Goal: Transaction & Acquisition: Purchase product/service

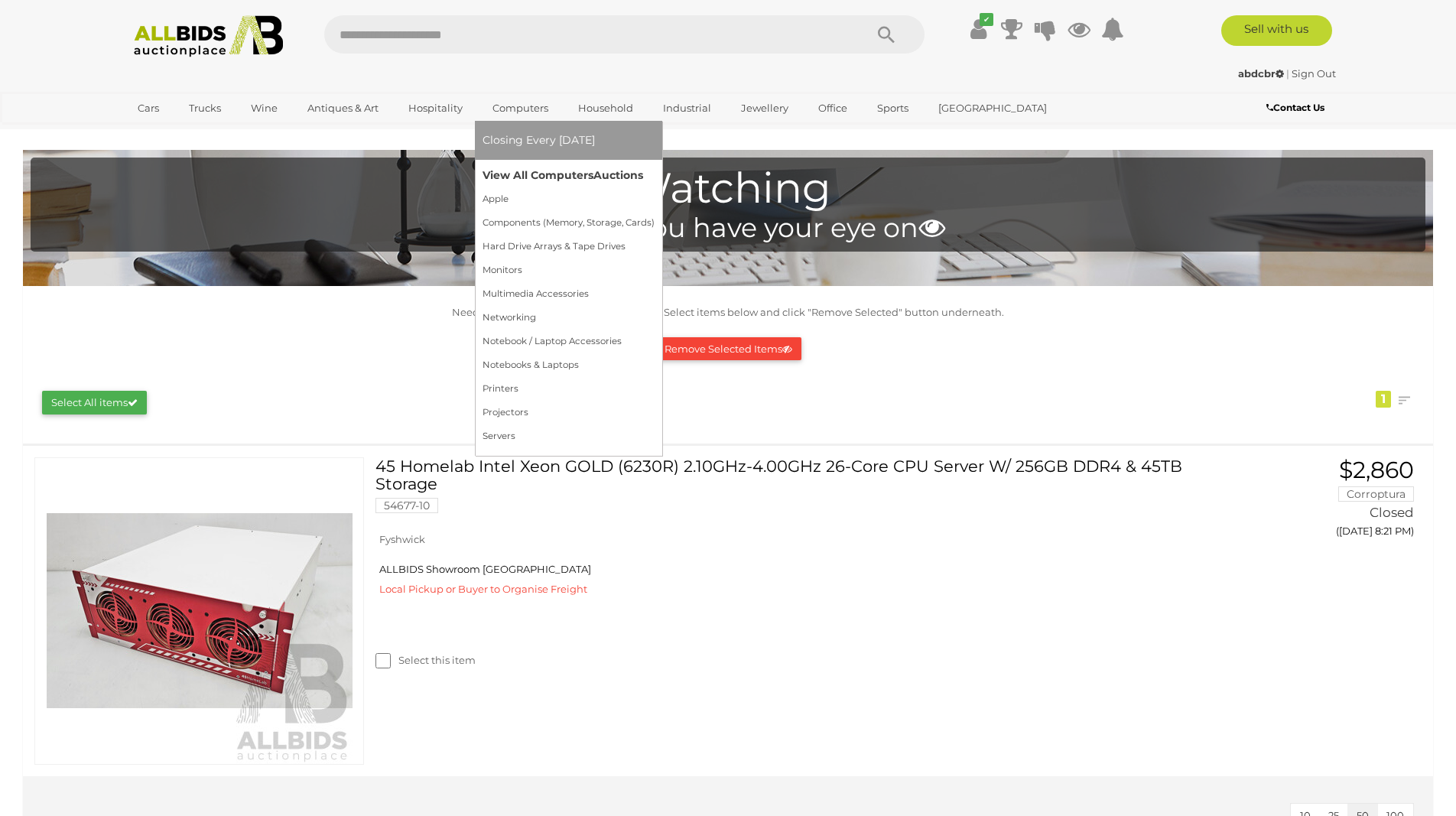
click at [533, 177] on link "View All Computers Auctions" at bounding box center [568, 175] width 172 height 23
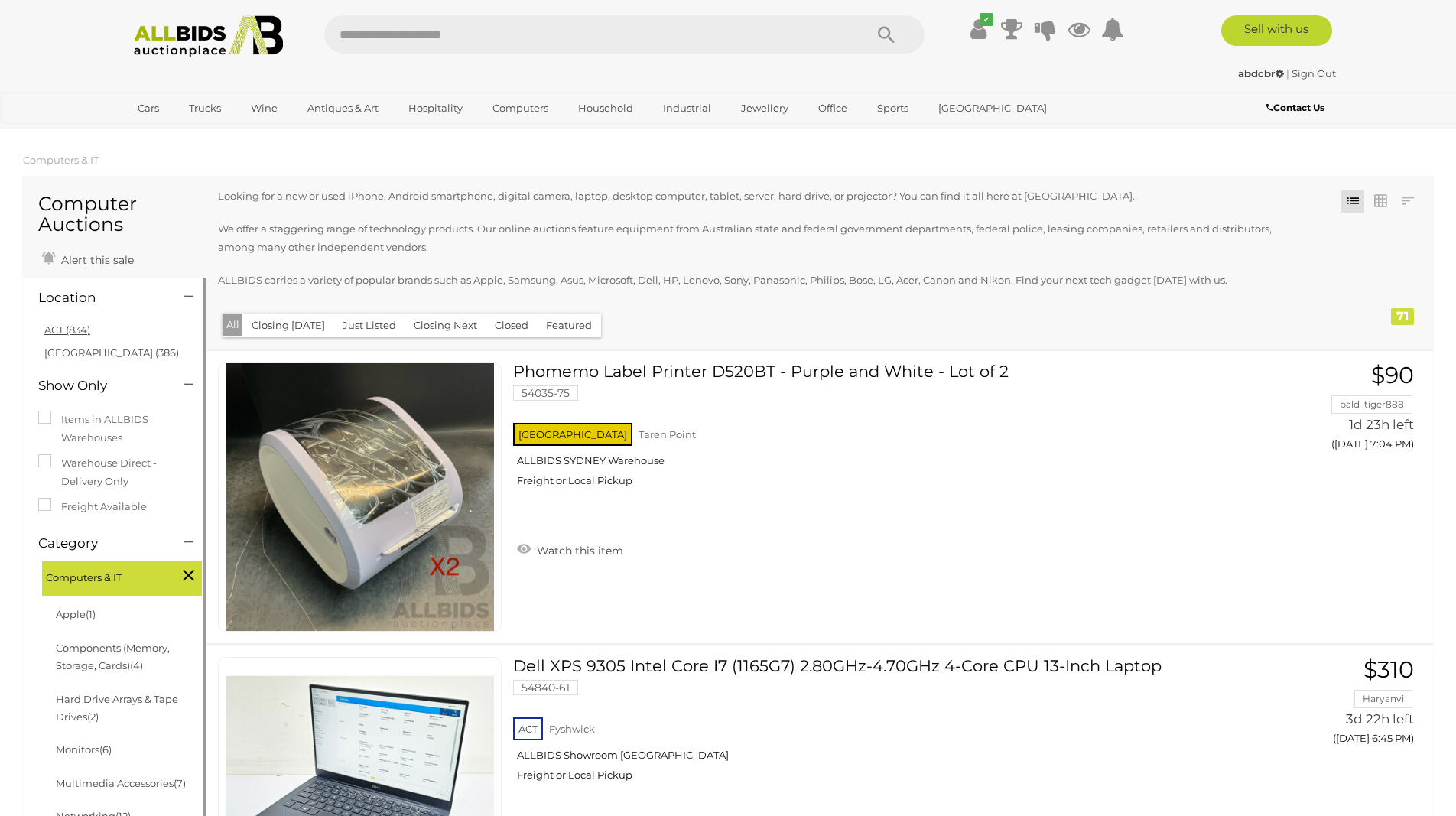
click at [66, 331] on link "ACT (834)" at bounding box center [67, 330] width 46 height 13
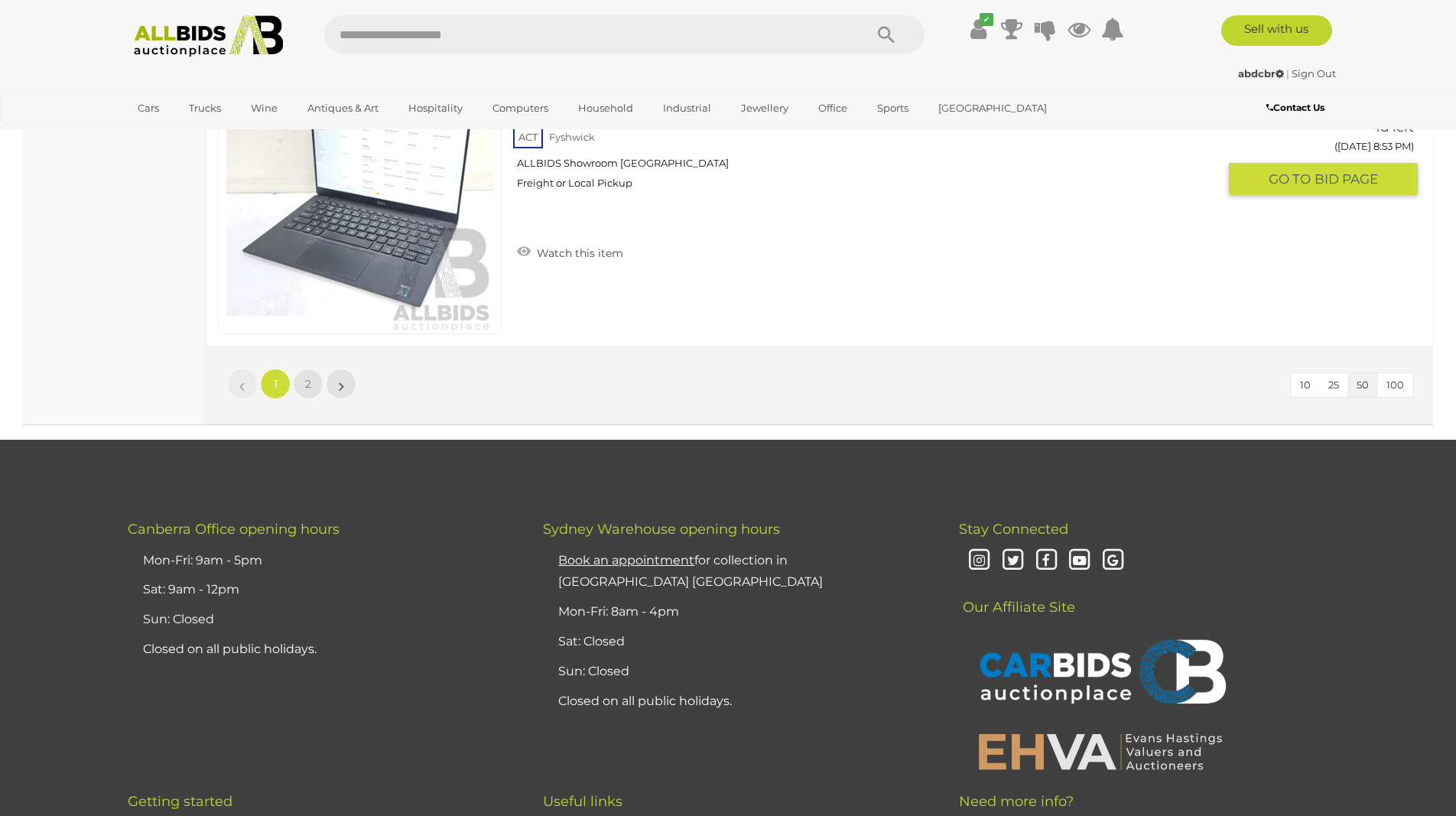
scroll to position [14737, 0]
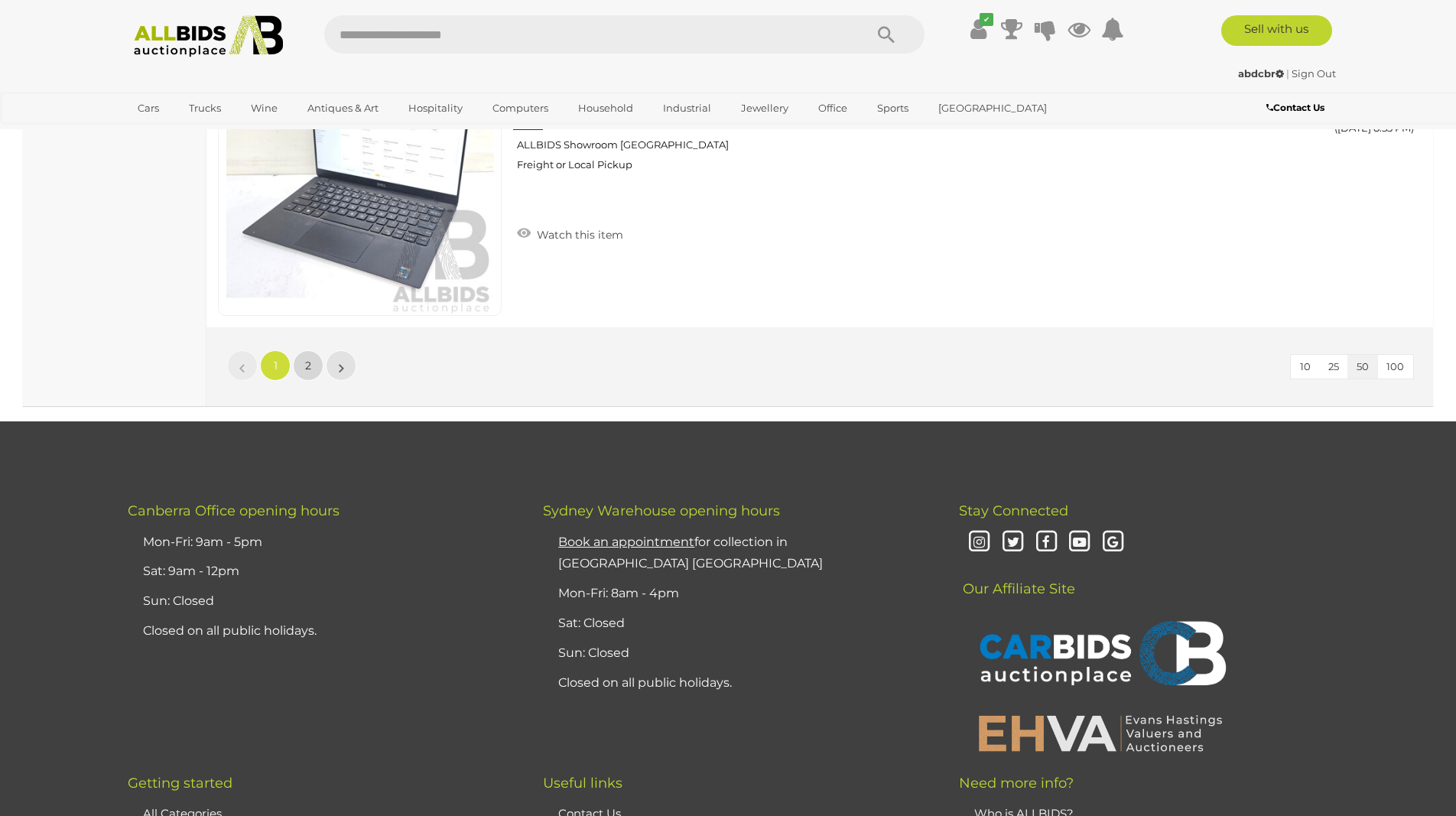
click at [312, 366] on link "2" at bounding box center [308, 365] width 30 height 30
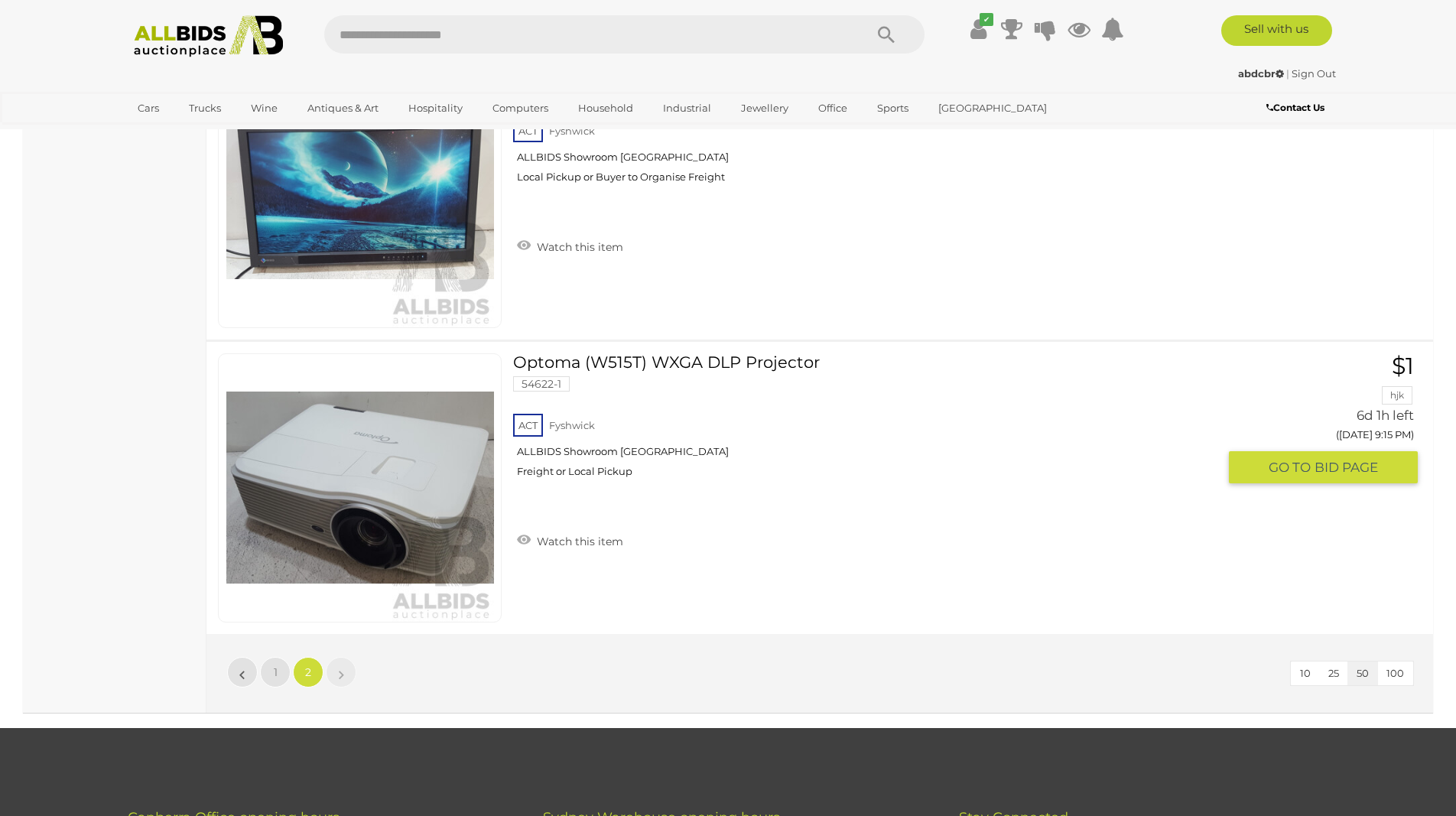
scroll to position [4874, 0]
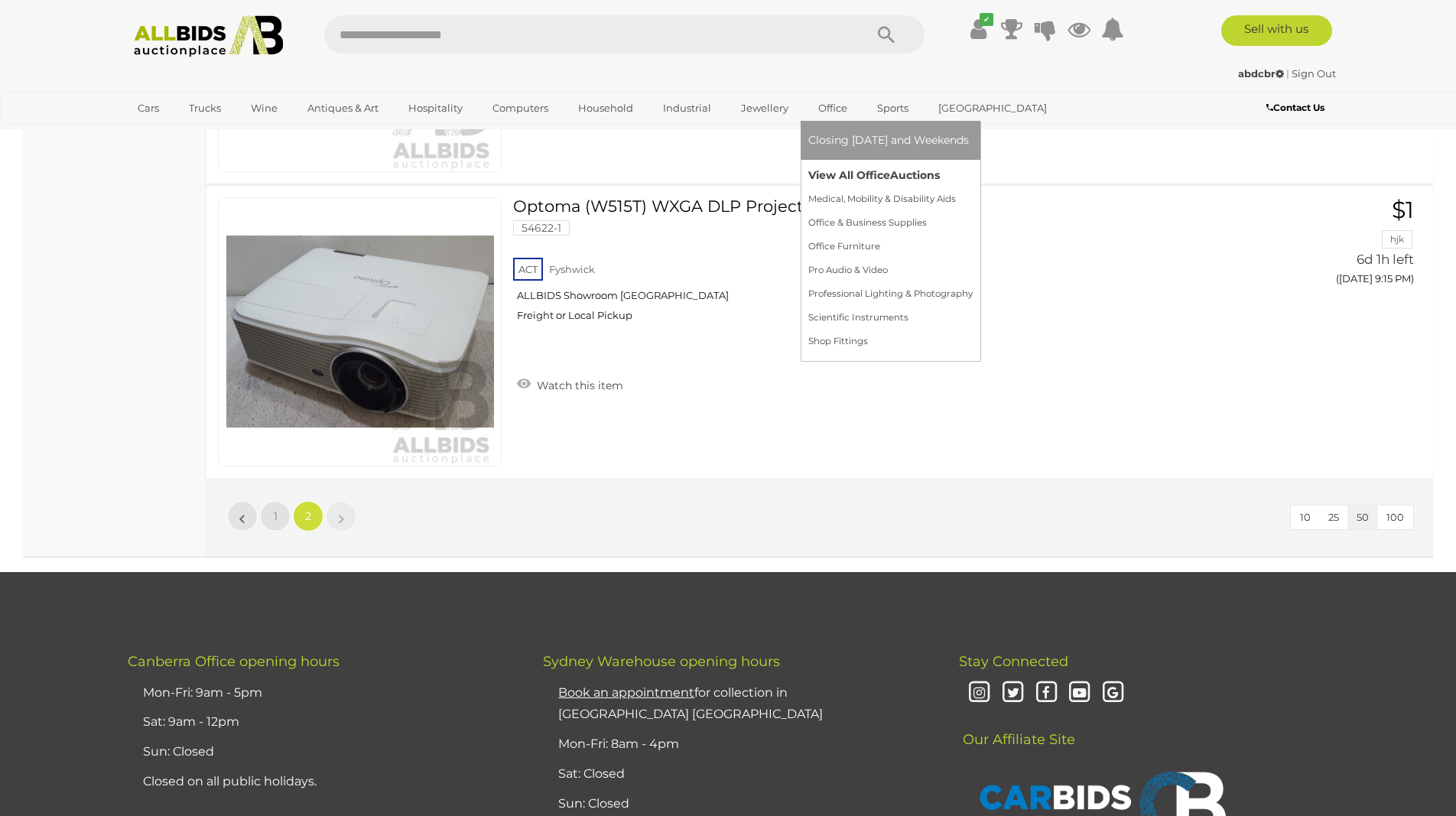
click at [844, 179] on link "View All Office Auctions" at bounding box center [891, 175] width 164 height 23
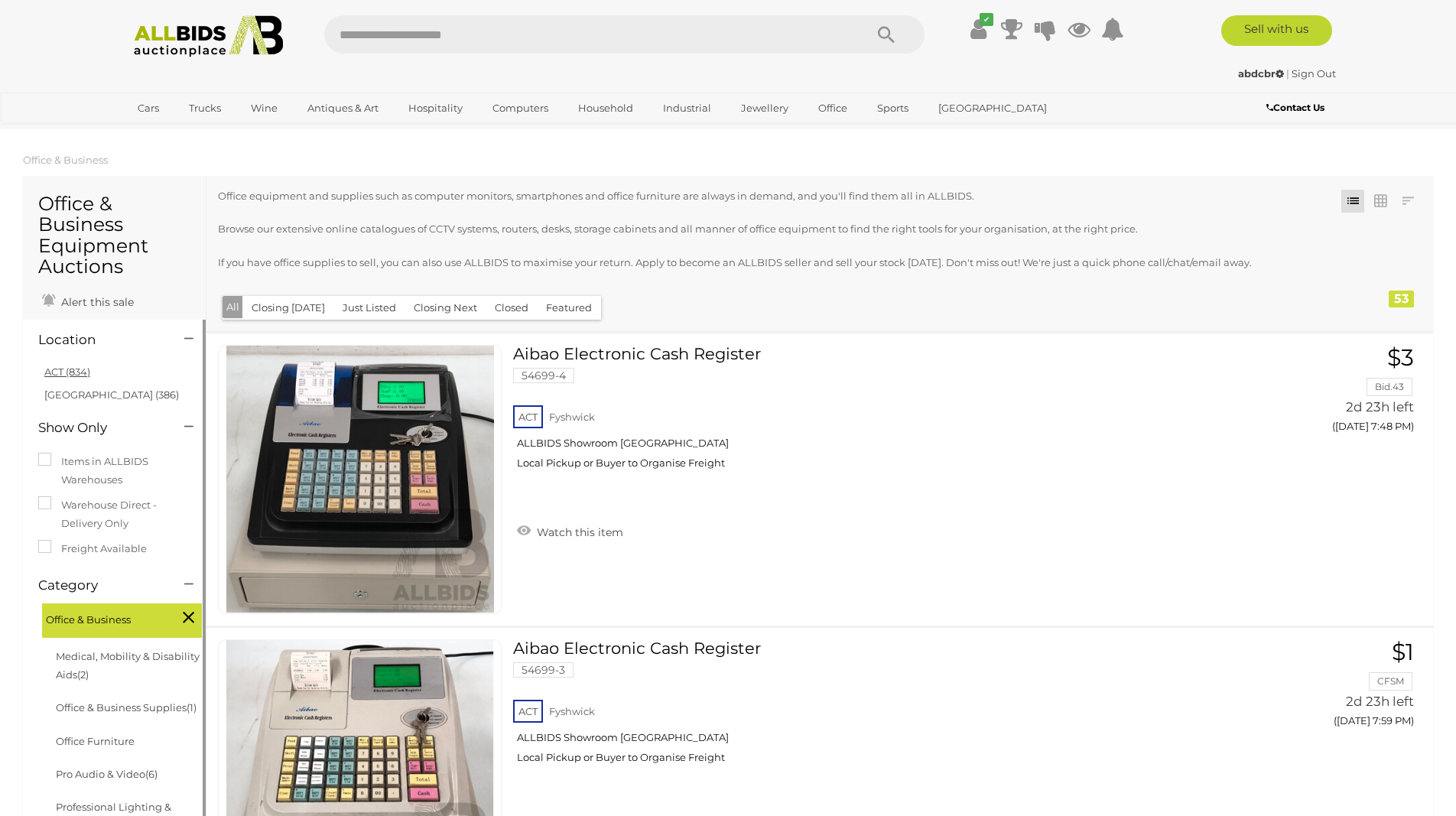
click at [57, 372] on link "ACT (834)" at bounding box center [67, 372] width 46 height 13
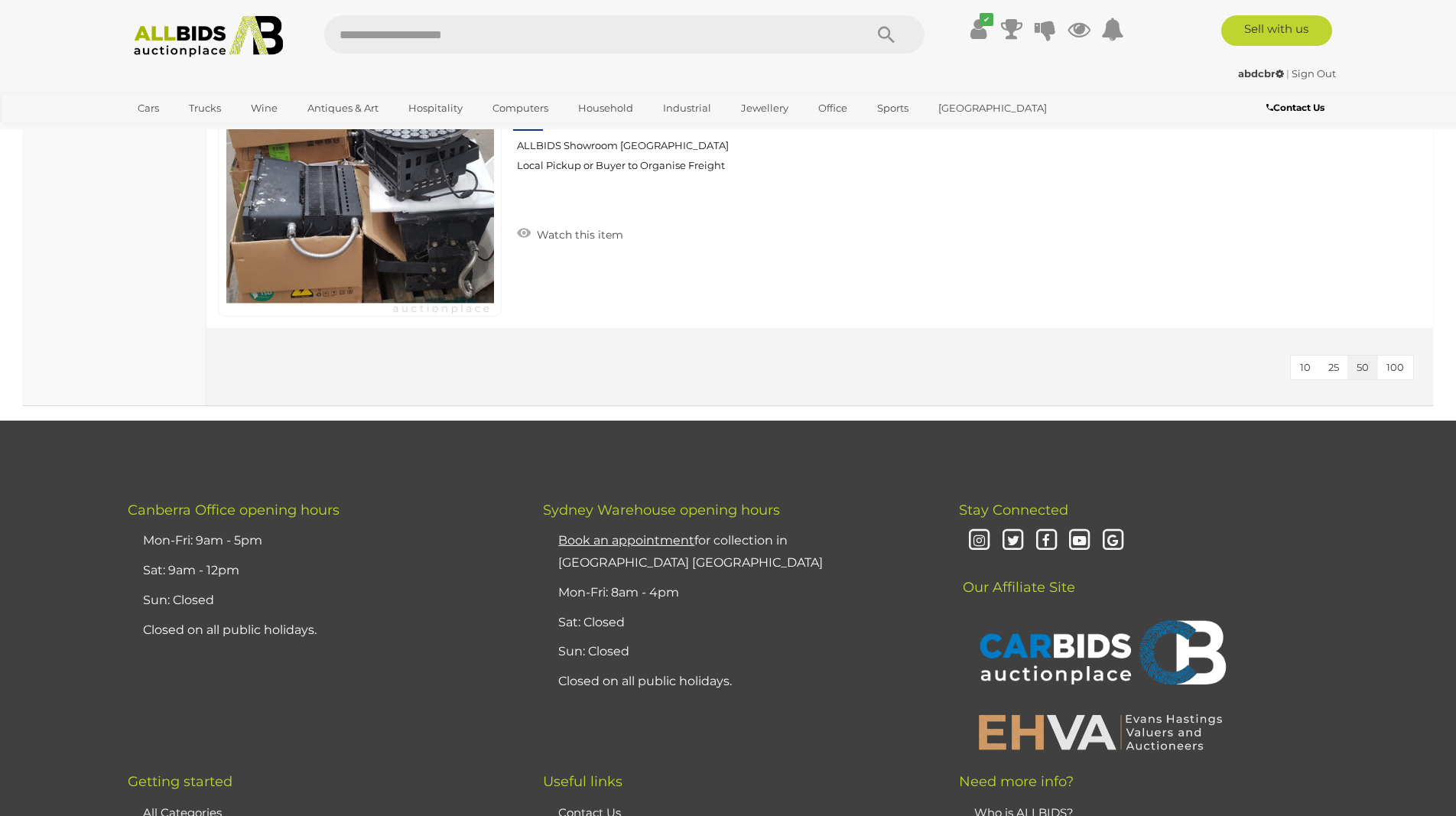
scroll to position [14737, 0]
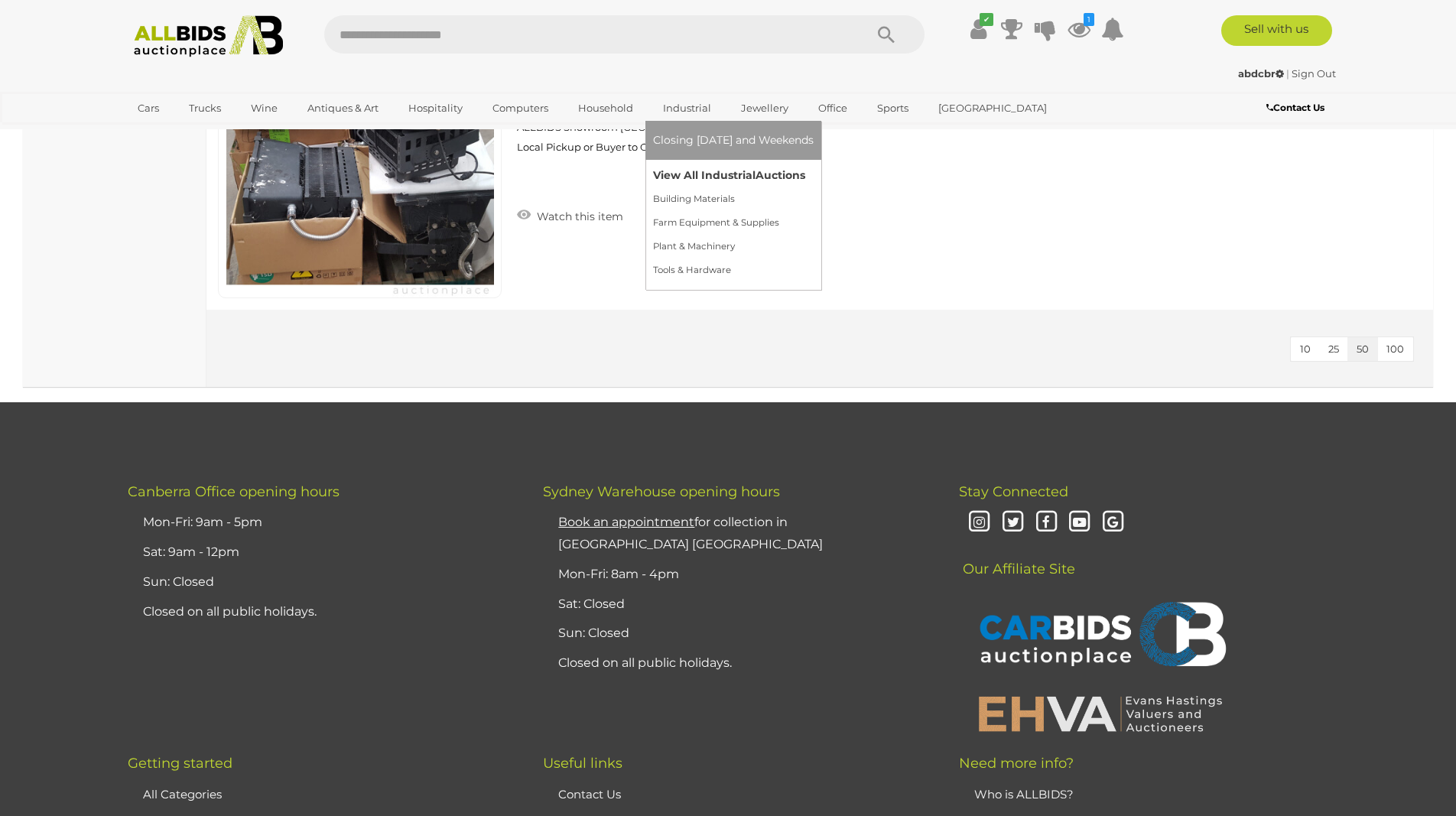
click at [710, 174] on link "View All Industrial Auctions" at bounding box center [732, 175] width 160 height 23
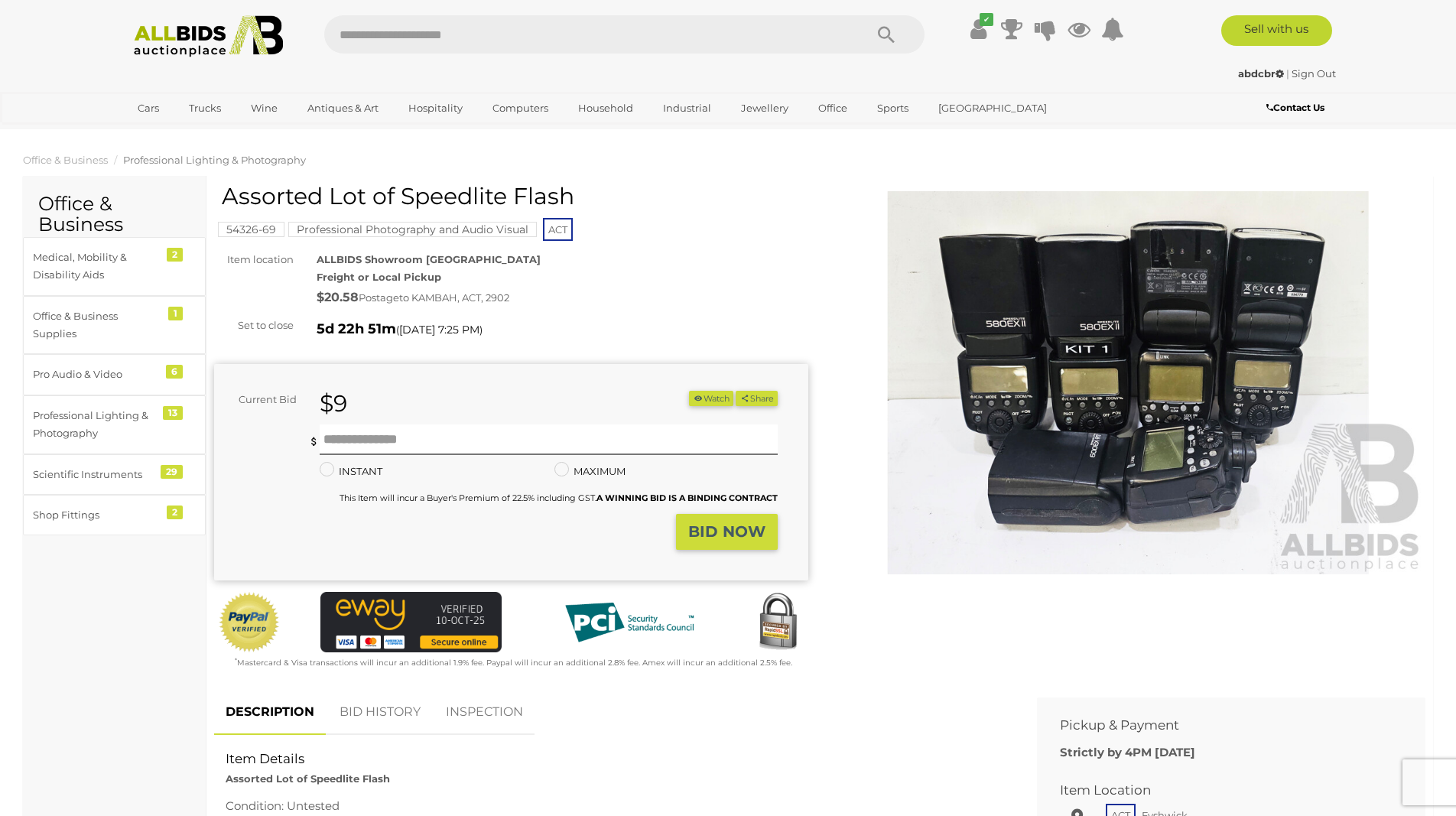
click at [1056, 335] on img at bounding box center [1128, 382] width 594 height 383
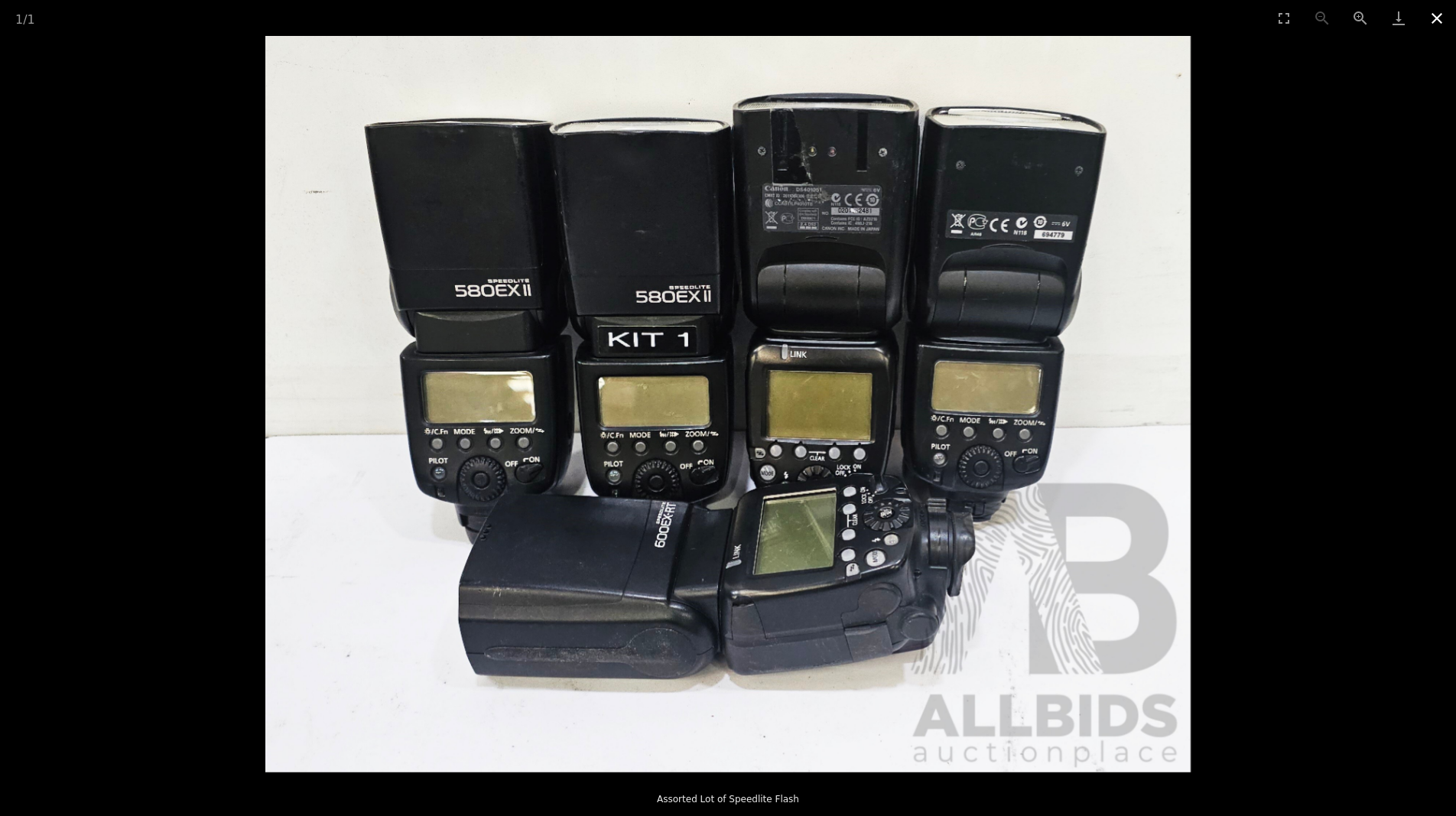
click at [1447, 19] on button "Close gallery" at bounding box center [1437, 18] width 39 height 36
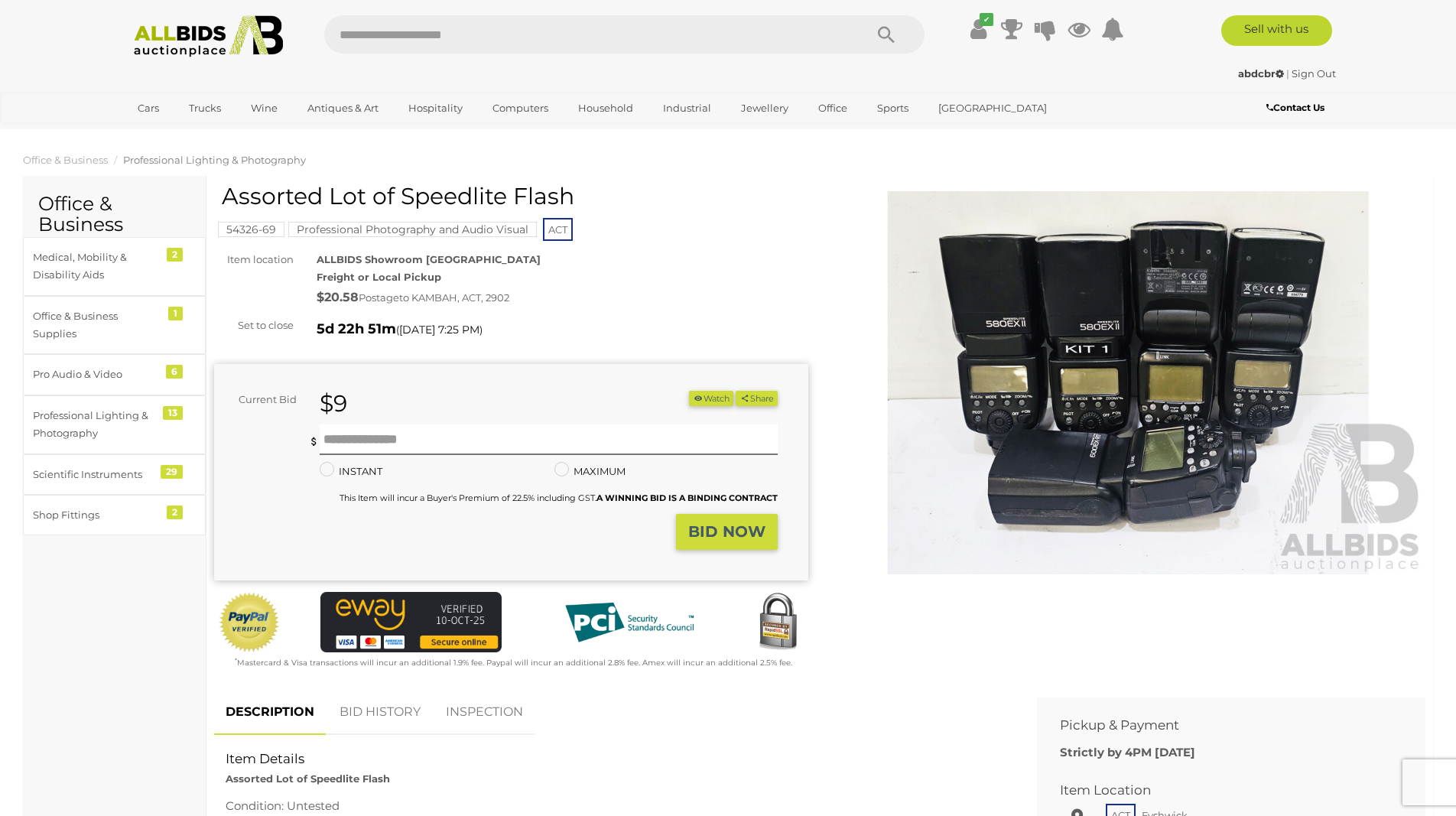
click at [712, 397] on button "Watch" at bounding box center [710, 398] width 44 height 16
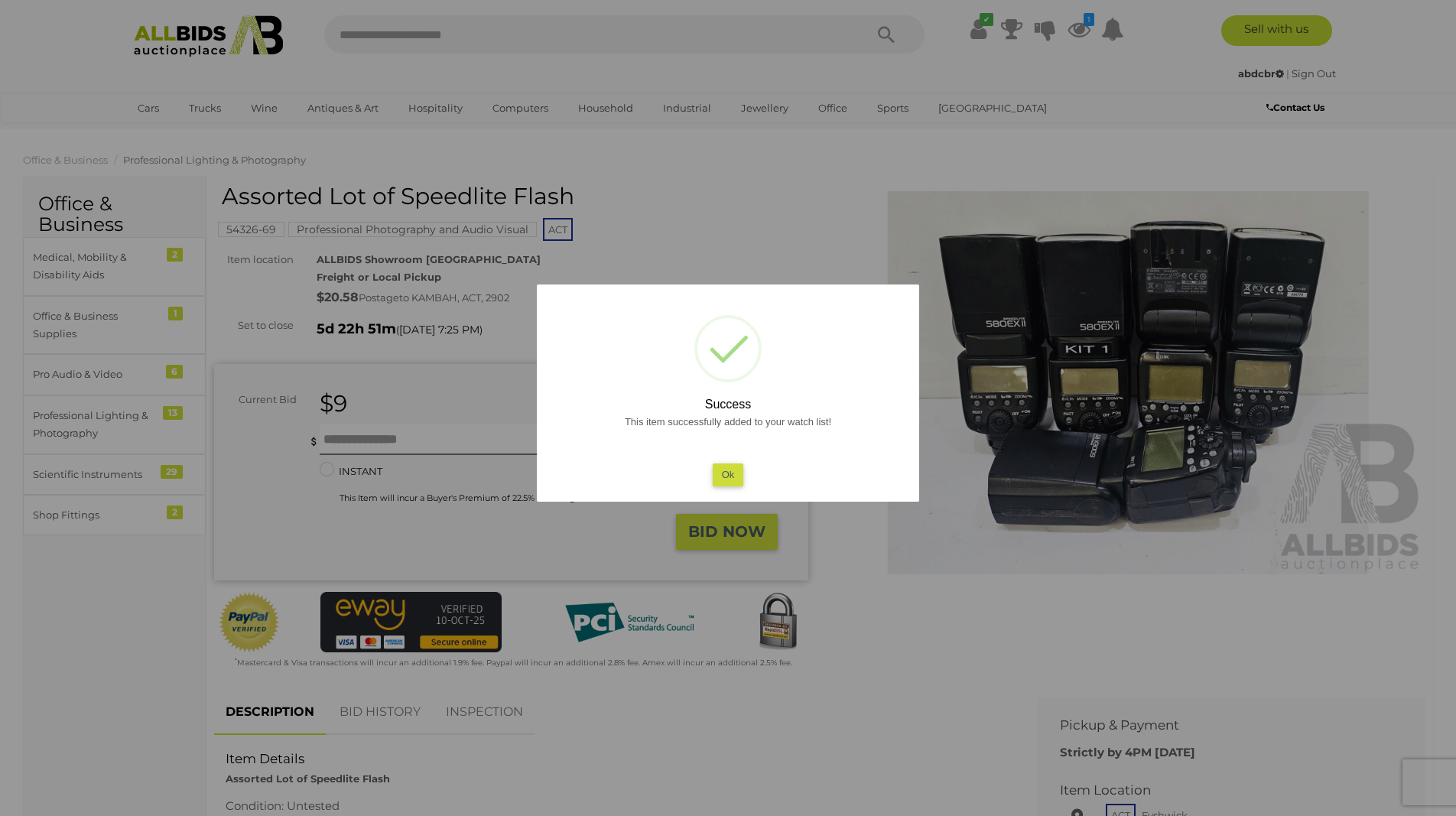
click at [731, 473] on button "Ok" at bounding box center [728, 474] width 31 height 22
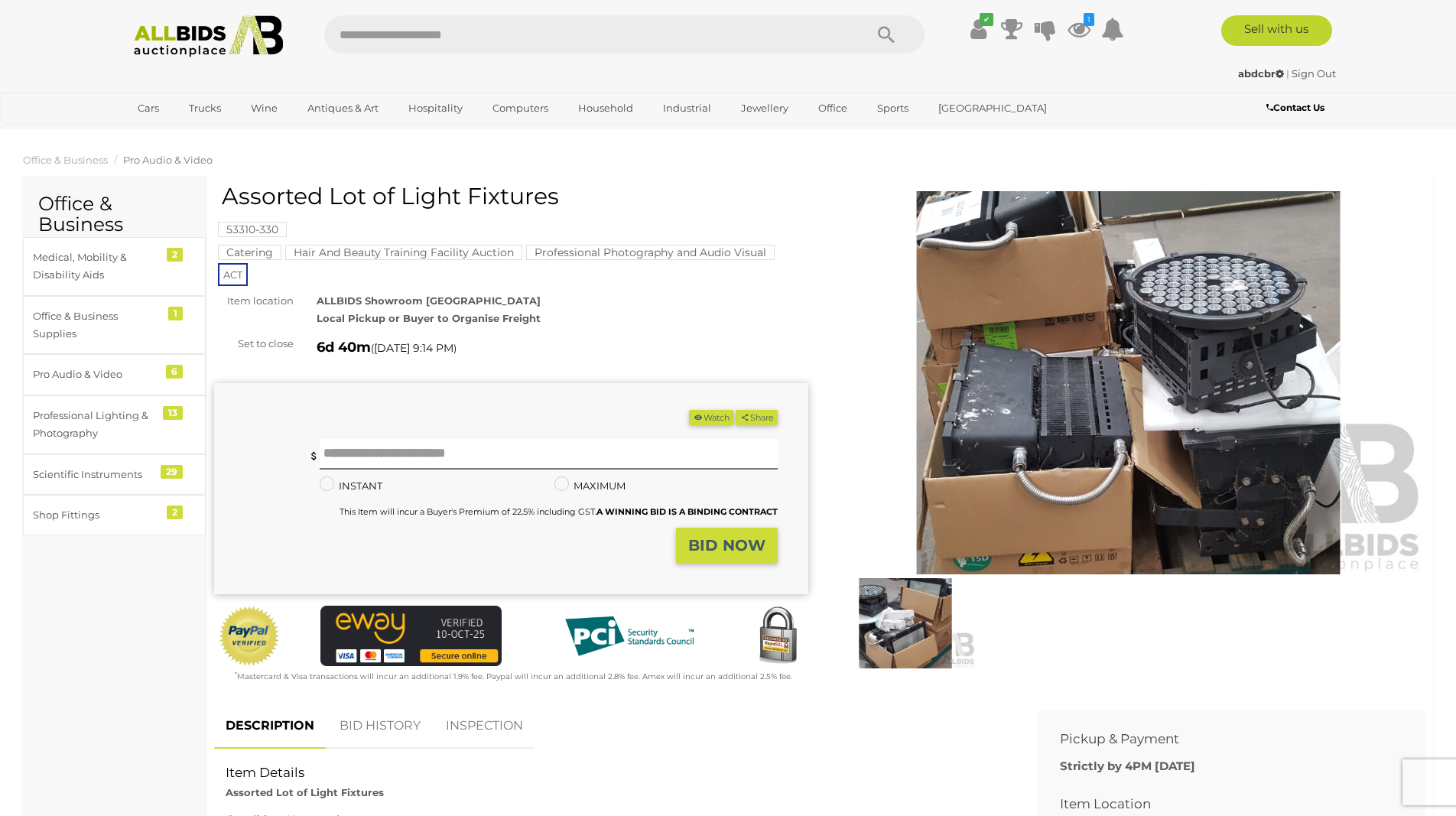
click at [1214, 287] on img at bounding box center [1128, 382] width 594 height 383
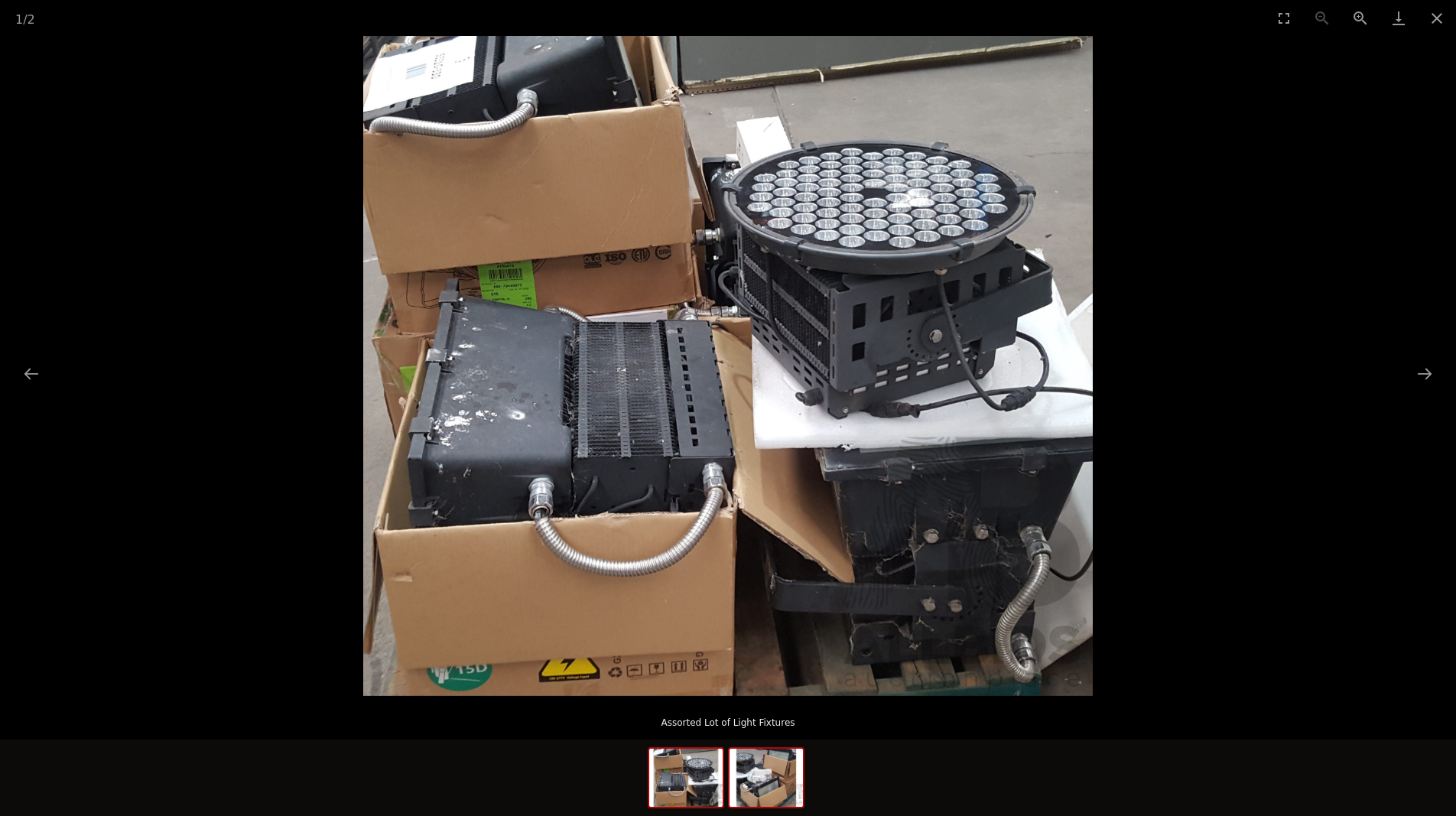
click at [753, 777] on img at bounding box center [767, 777] width 74 height 58
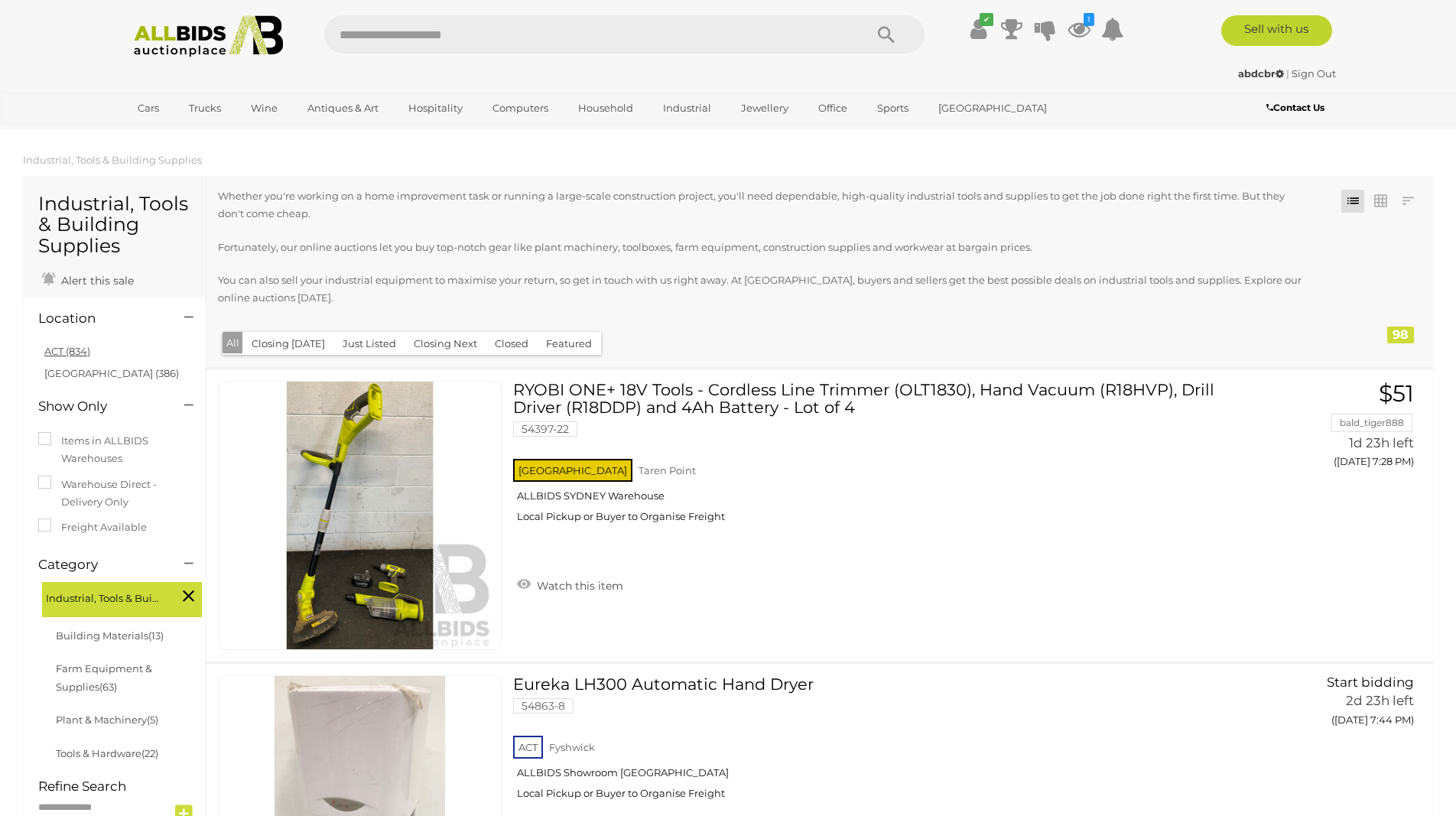
click at [70, 350] on link "ACT (834)" at bounding box center [67, 351] width 46 height 13
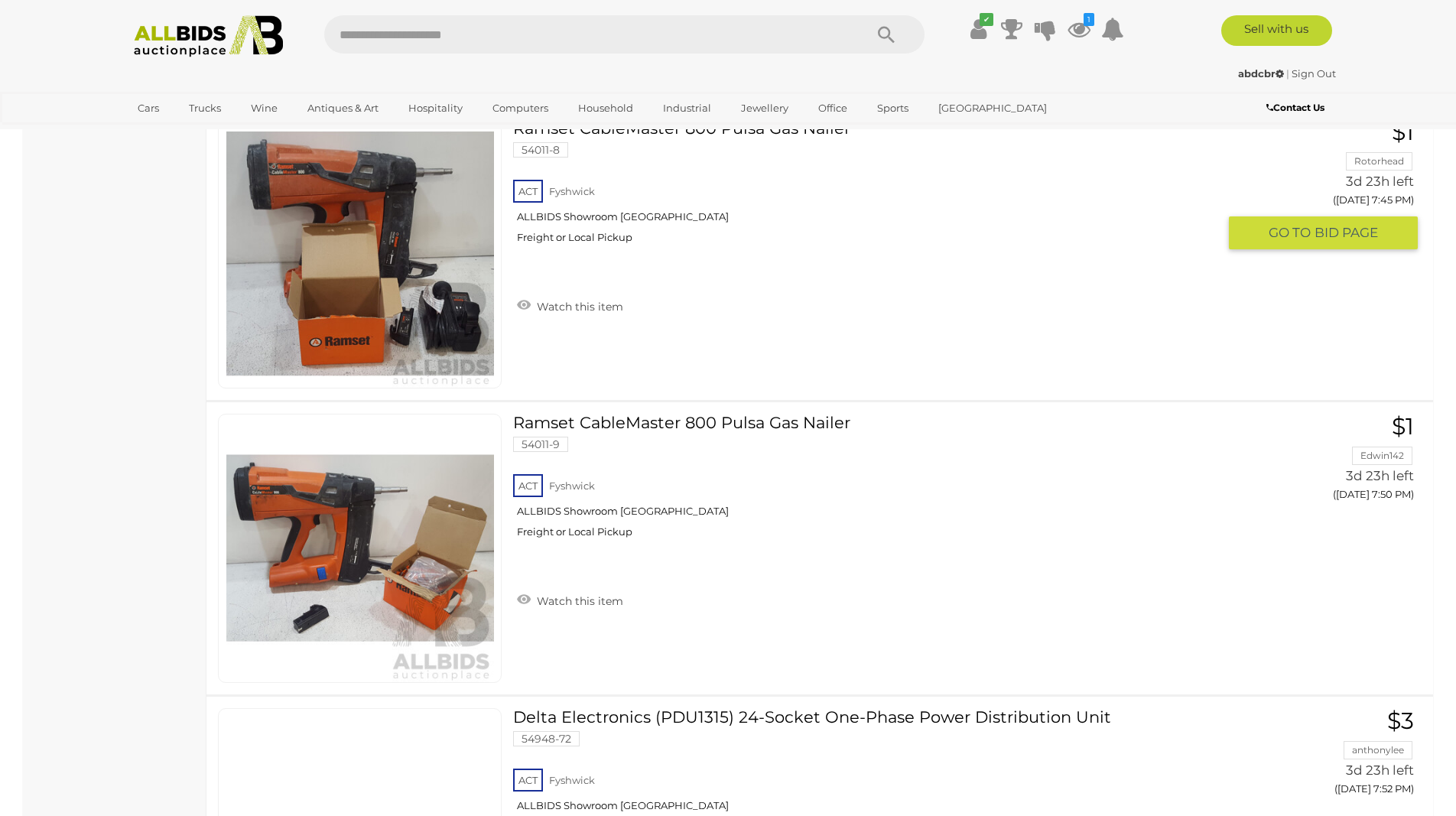
scroll to position [2417, 0]
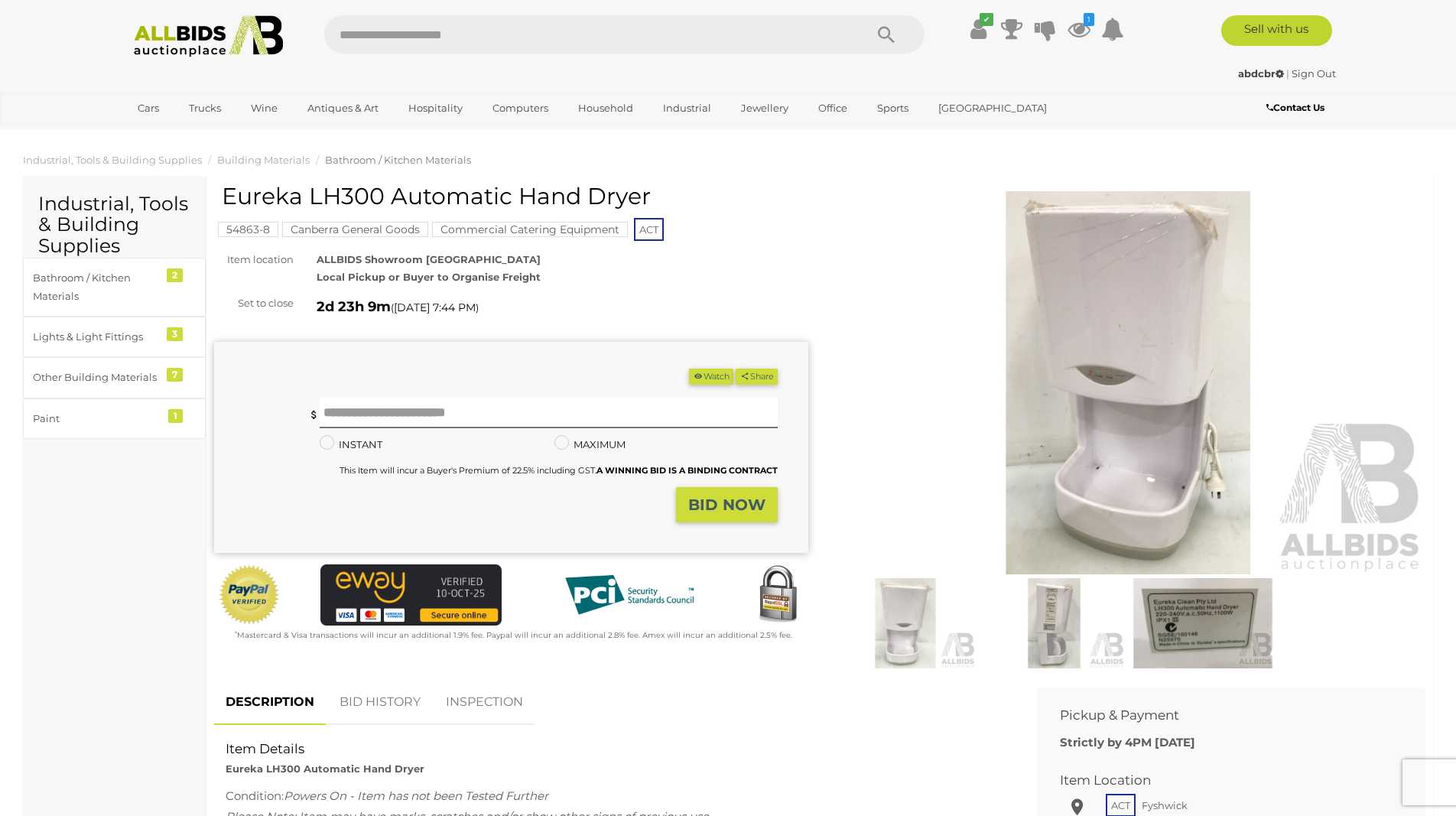
click at [1041, 618] on img at bounding box center [1053, 623] width 141 height 91
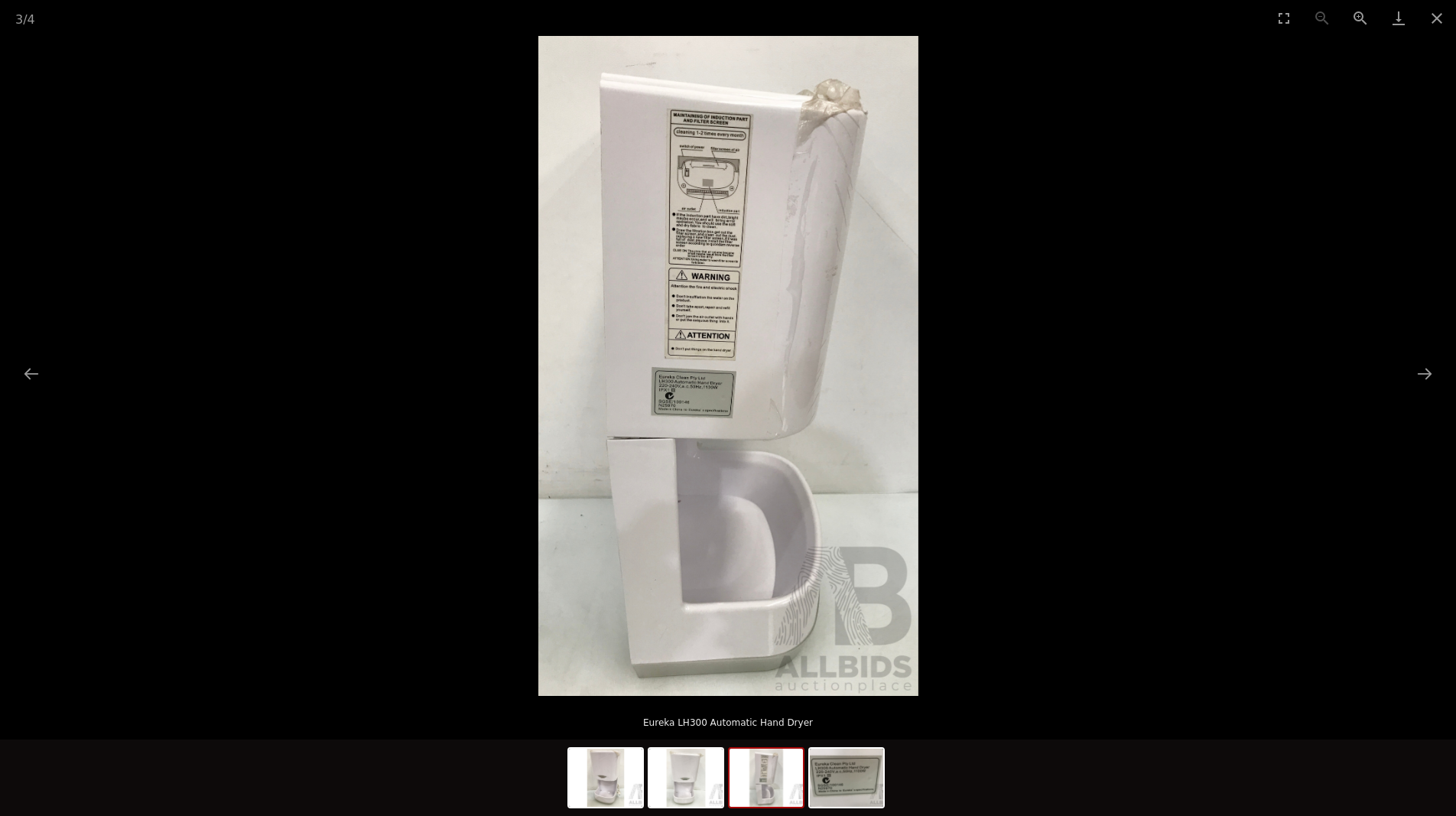
click at [685, 135] on img at bounding box center [728, 366] width 380 height 660
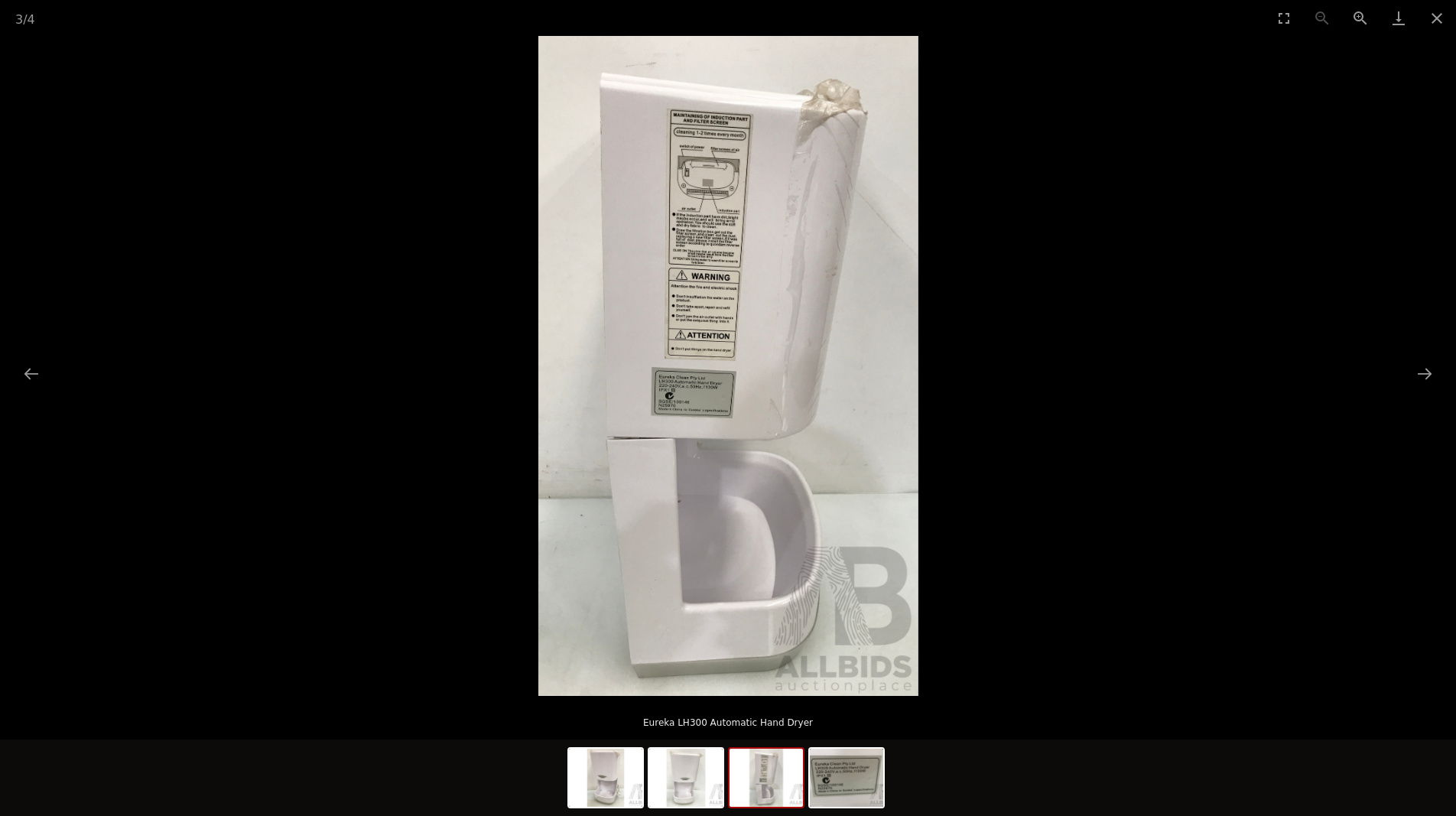
click at [768, 802] on img at bounding box center [767, 777] width 74 height 58
click at [889, 775] on div at bounding box center [728, 777] width 1456 height 76
click at [847, 783] on img at bounding box center [846, 777] width 74 height 58
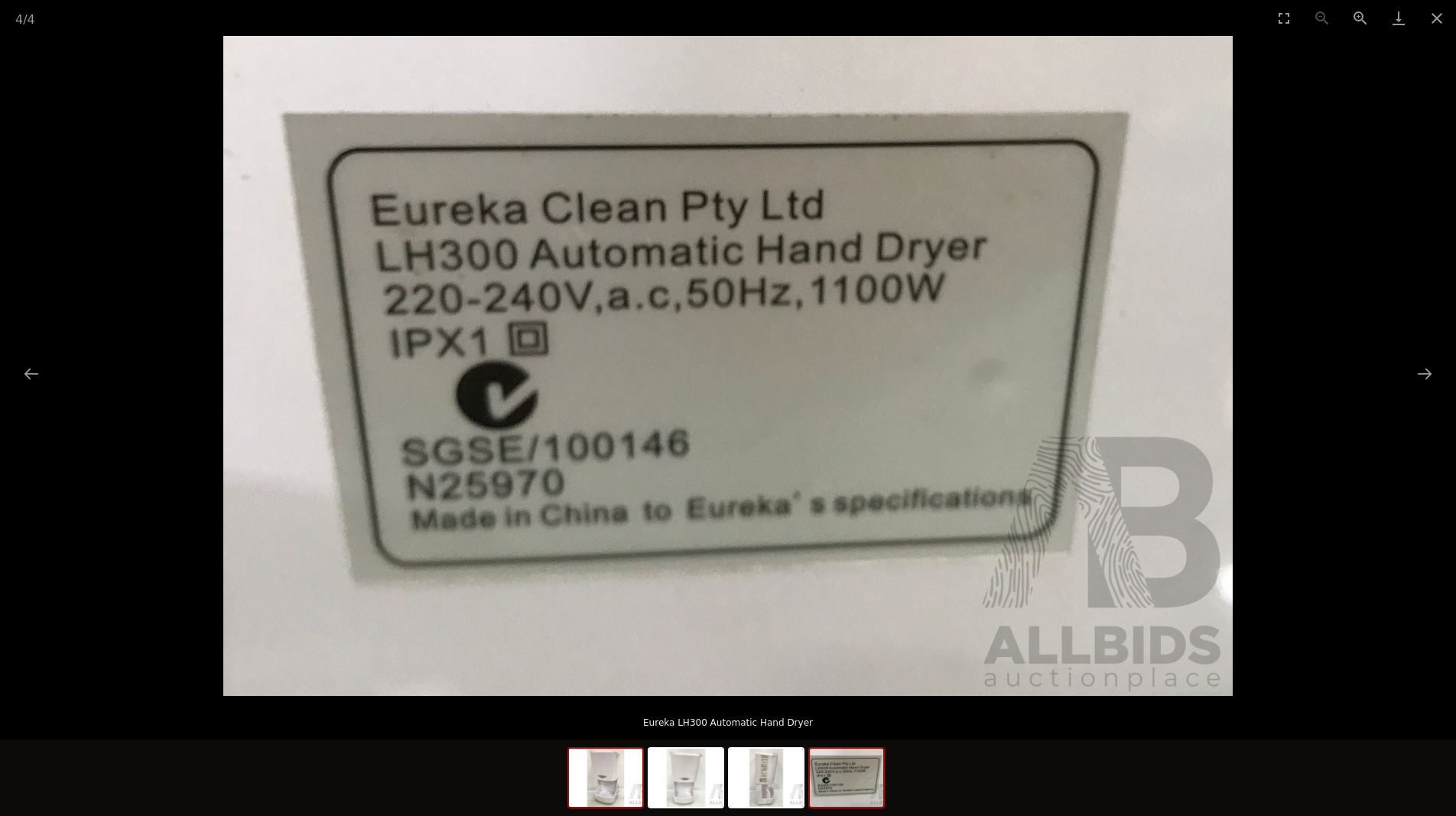
click at [628, 787] on img at bounding box center [606, 777] width 74 height 58
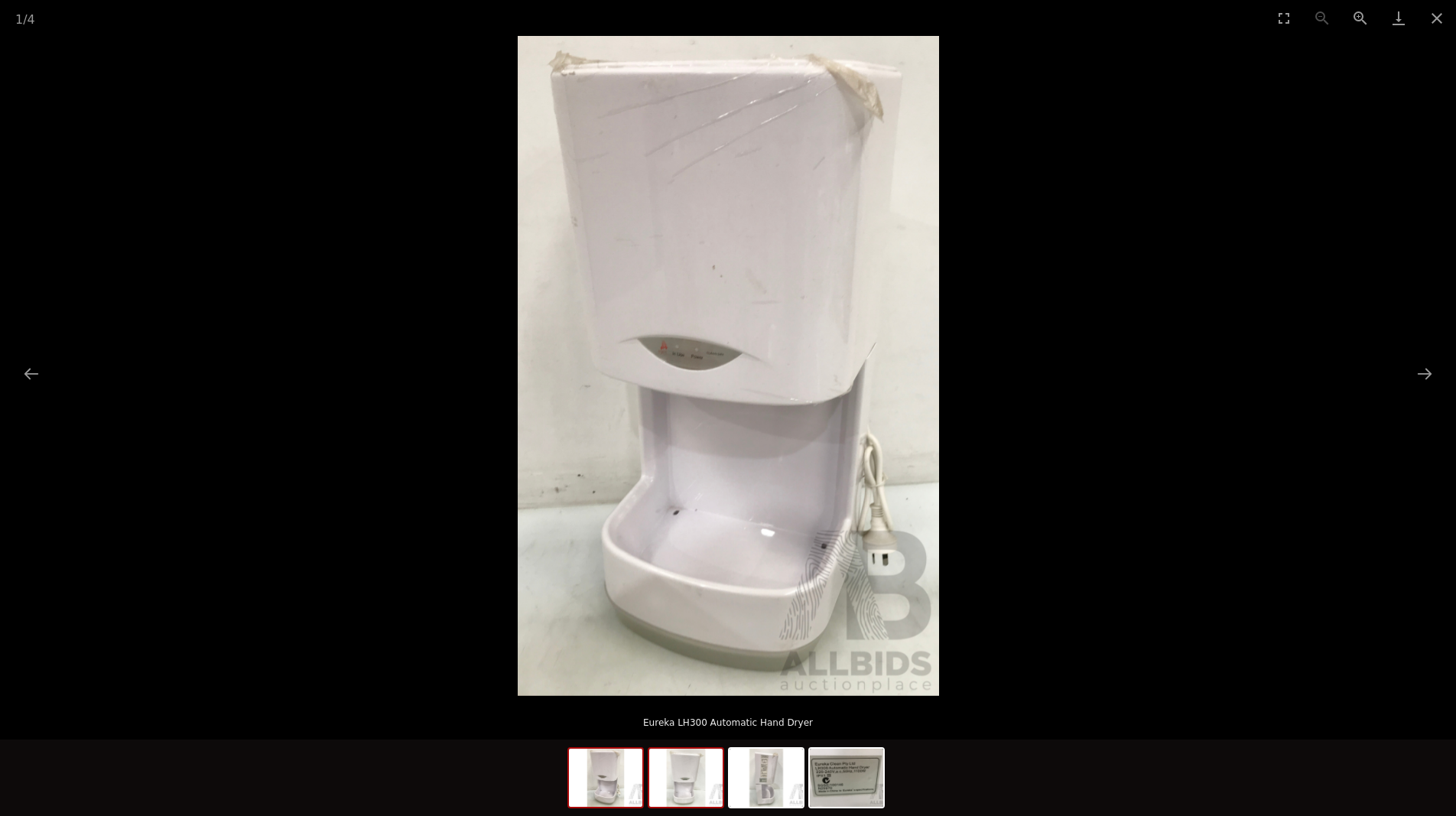
click at [682, 791] on img at bounding box center [686, 777] width 74 height 58
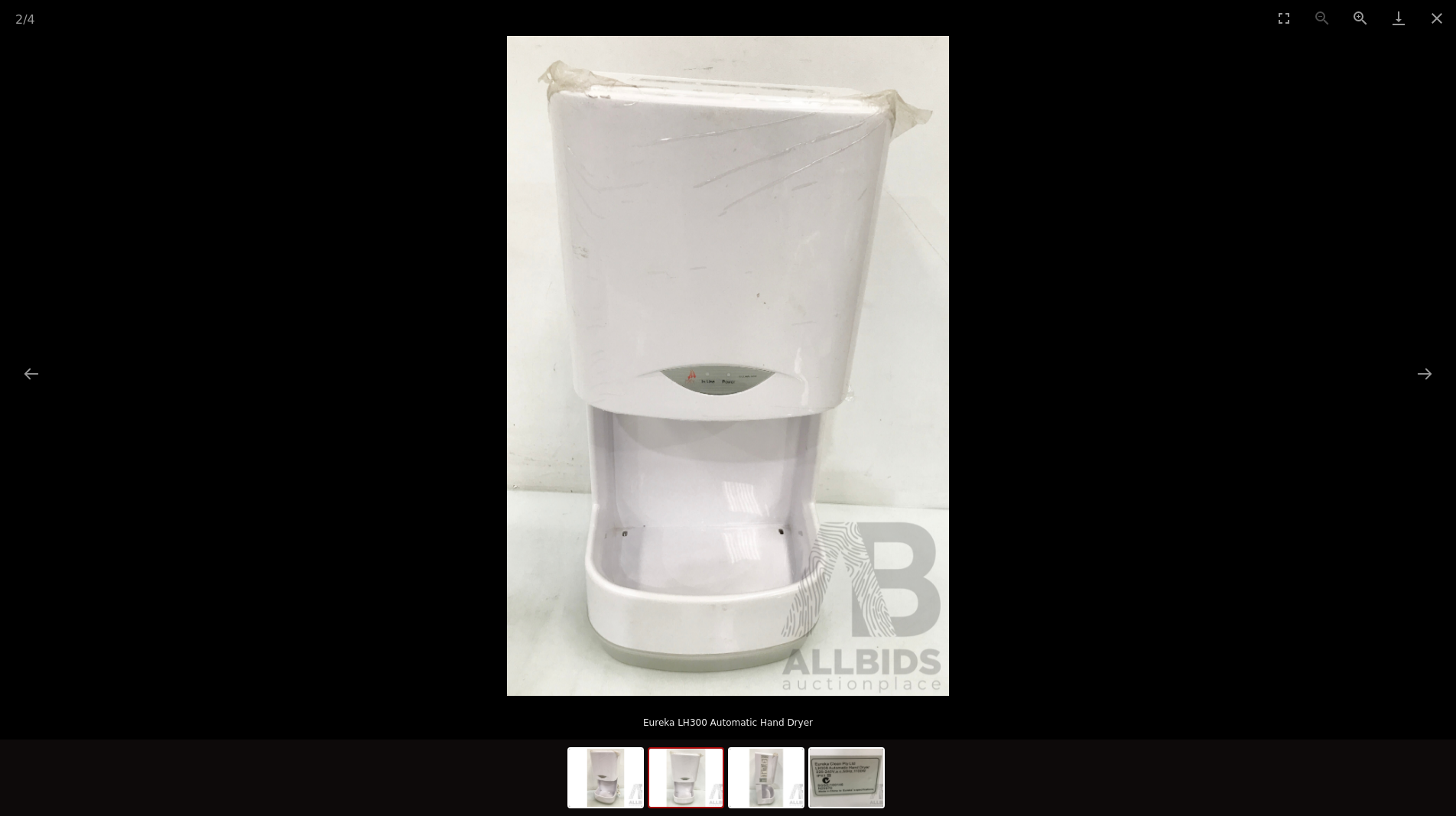
click at [717, 379] on img at bounding box center [727, 366] width 442 height 660
click at [718, 379] on img at bounding box center [727, 366] width 442 height 660
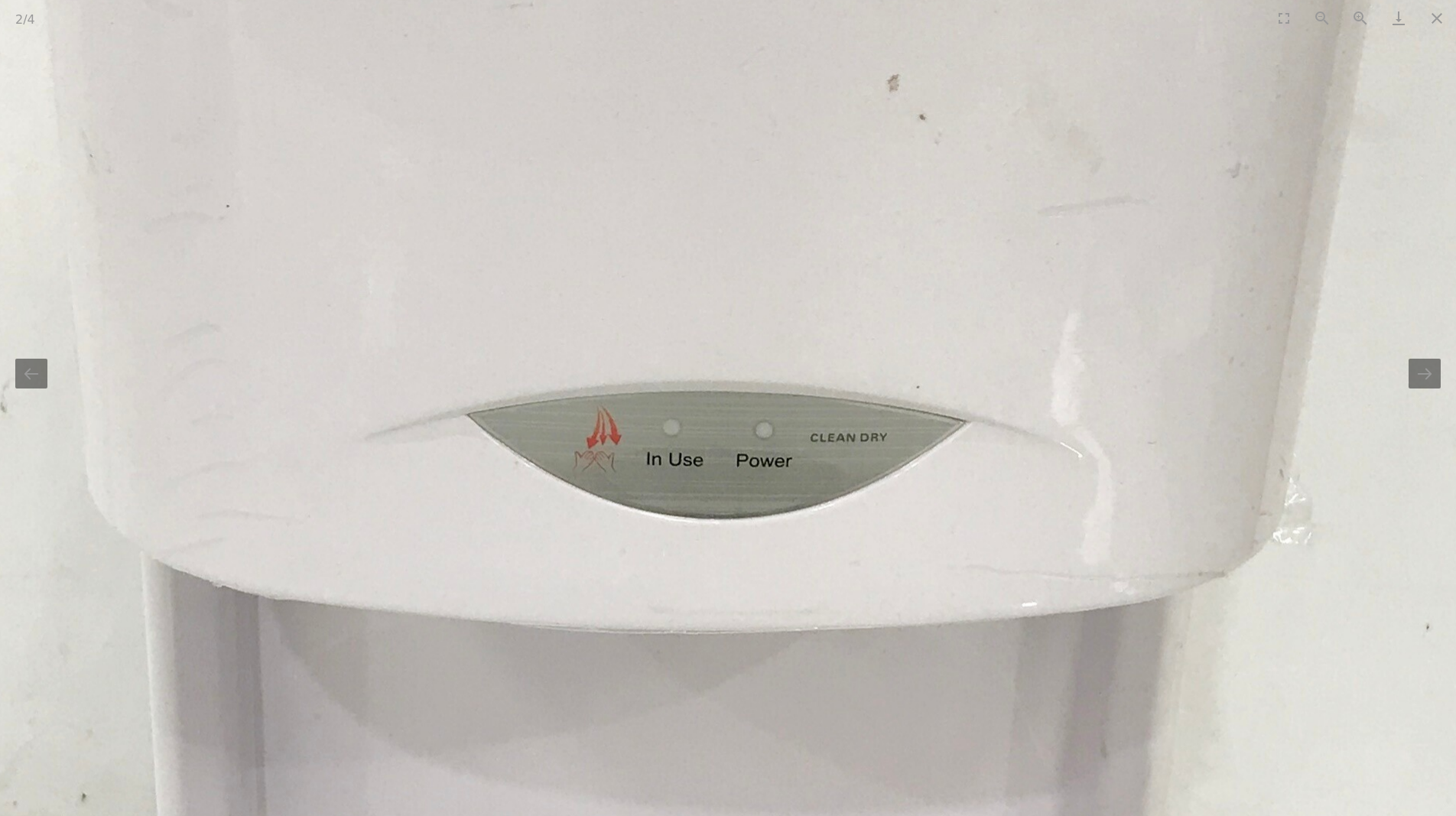
click at [714, 387] on img at bounding box center [762, 392] width 1932 height 2882
click at [713, 387] on img at bounding box center [762, 392] width 1932 height 2882
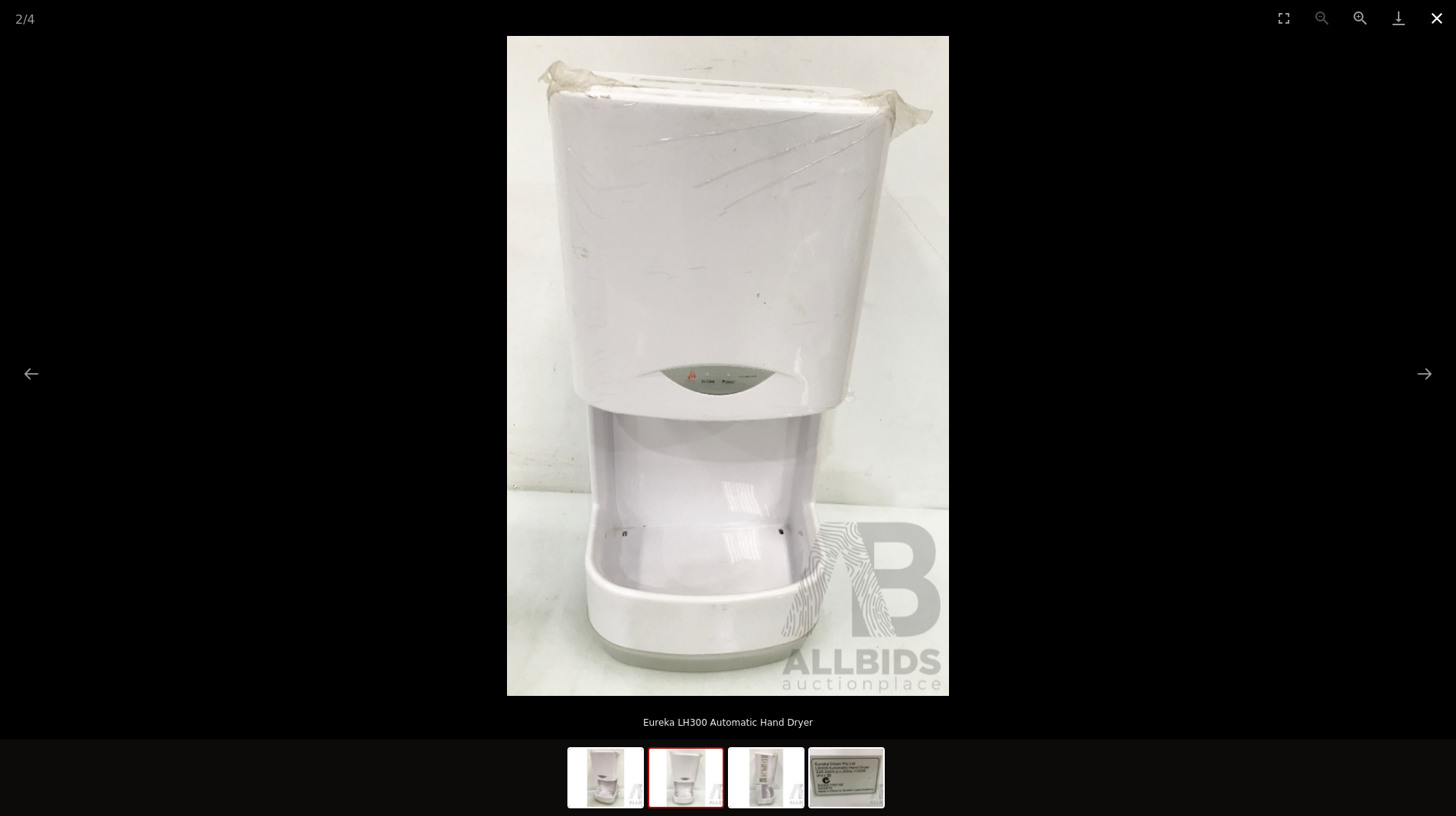
click at [1437, 22] on button "Close gallery" at bounding box center [1437, 18] width 39 height 36
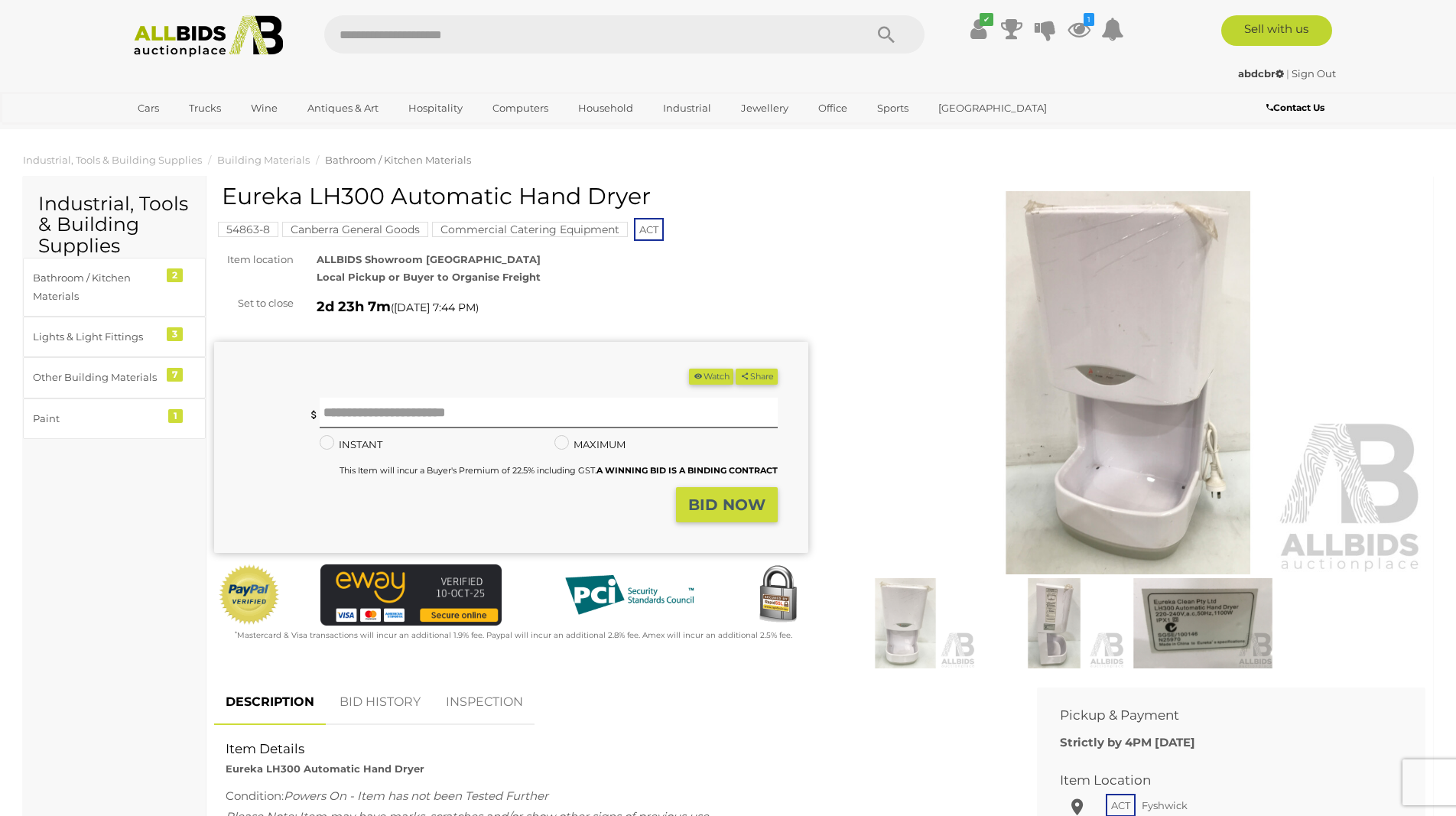
click at [712, 379] on button "Watch" at bounding box center [710, 376] width 44 height 16
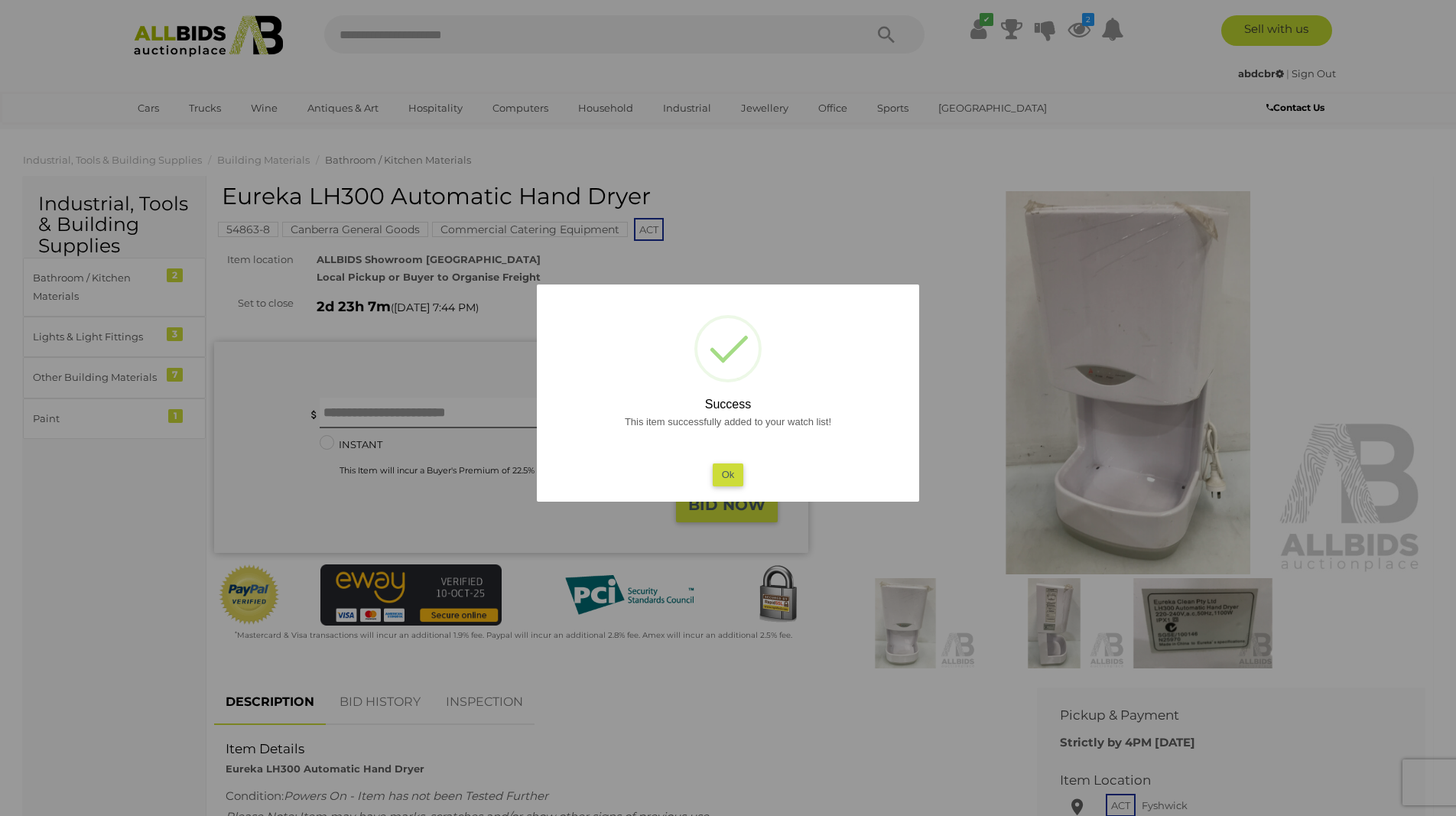
click at [731, 474] on button "Ok" at bounding box center [728, 474] width 31 height 22
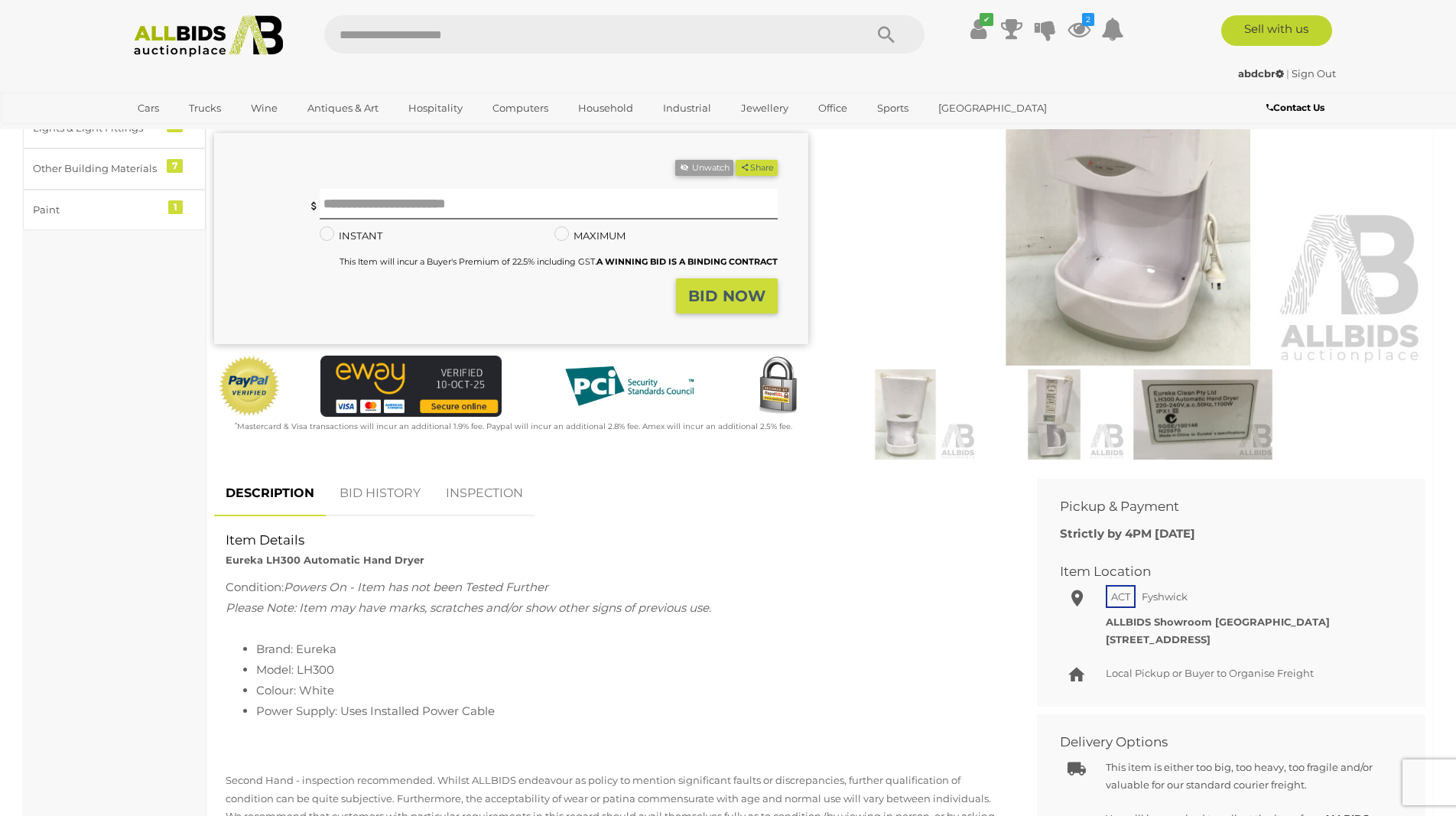
scroll to position [234, 0]
